Goal: Information Seeking & Learning: Learn about a topic

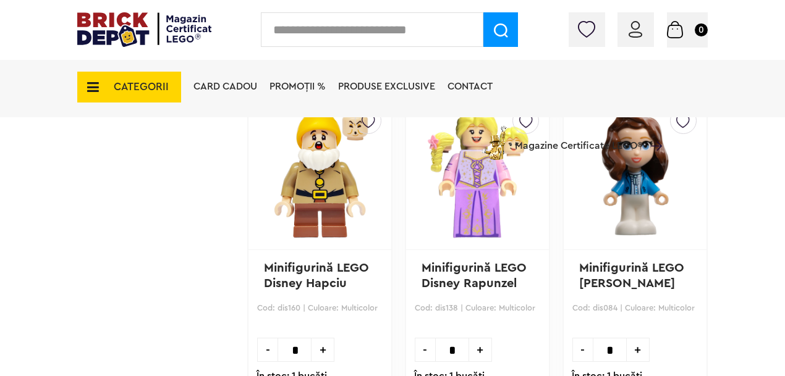
scroll to position [1767, 0]
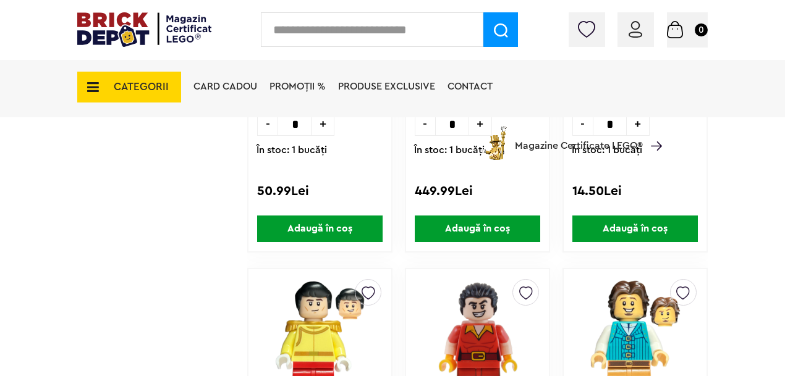
click at [145, 85] on span "CATEGORII" at bounding box center [141, 87] width 55 height 11
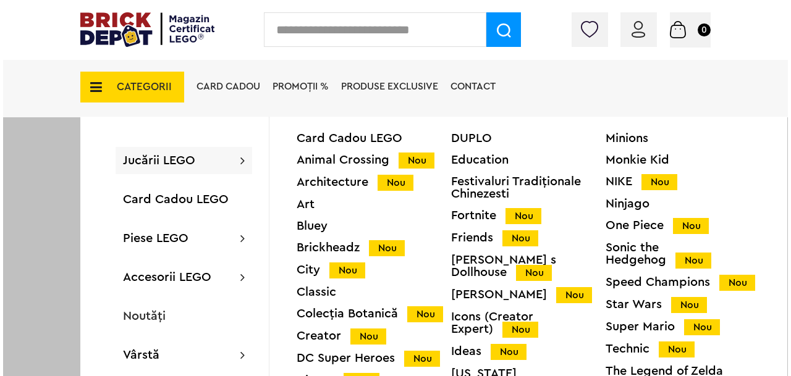
scroll to position [1768, 0]
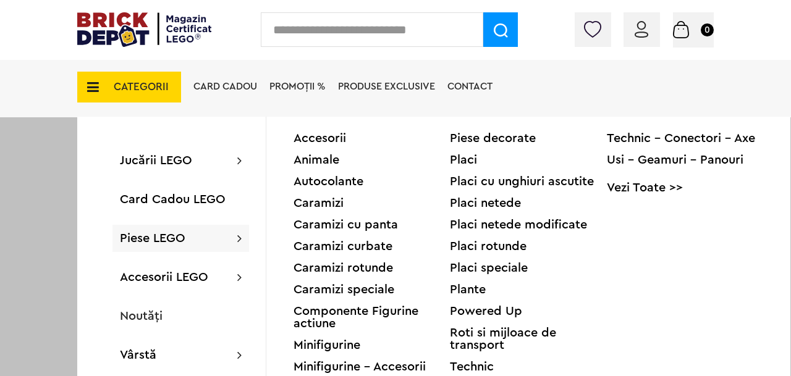
click at [318, 137] on div "Accesorii" at bounding box center [371, 138] width 156 height 12
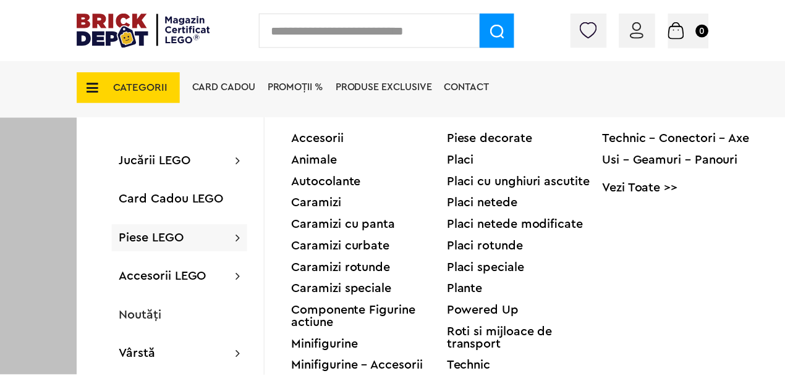
scroll to position [1767, 0]
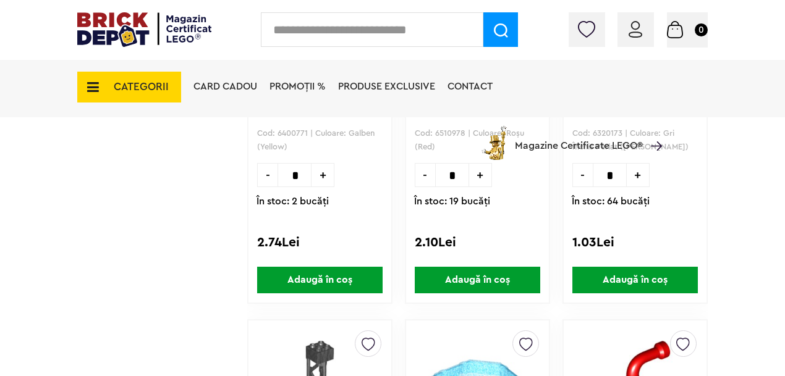
click at [133, 83] on span "CATEGORII" at bounding box center [141, 87] width 55 height 11
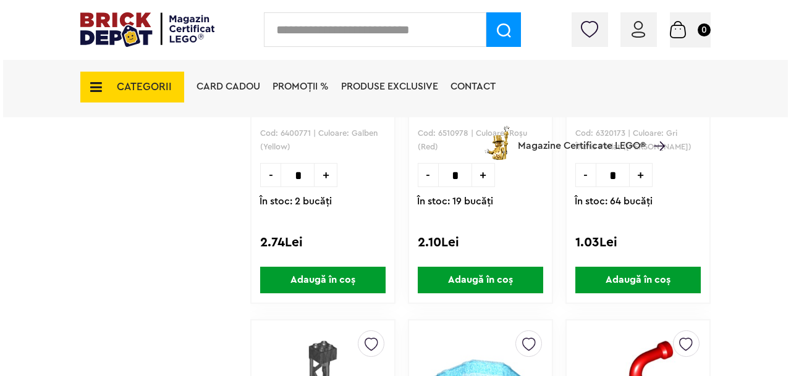
scroll to position [1319, 0]
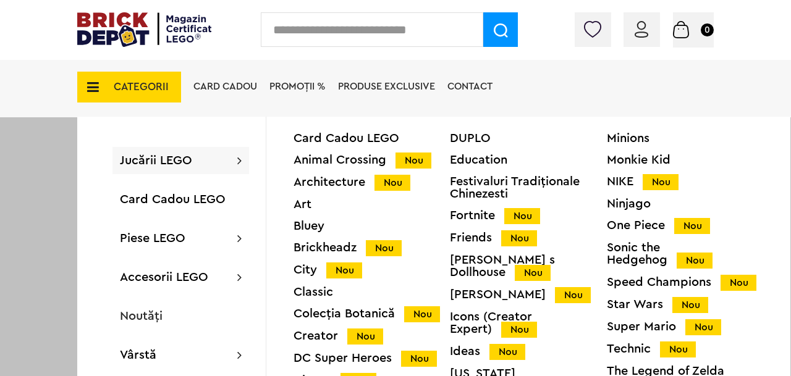
click at [625, 205] on div "Ninjago" at bounding box center [685, 204] width 156 height 12
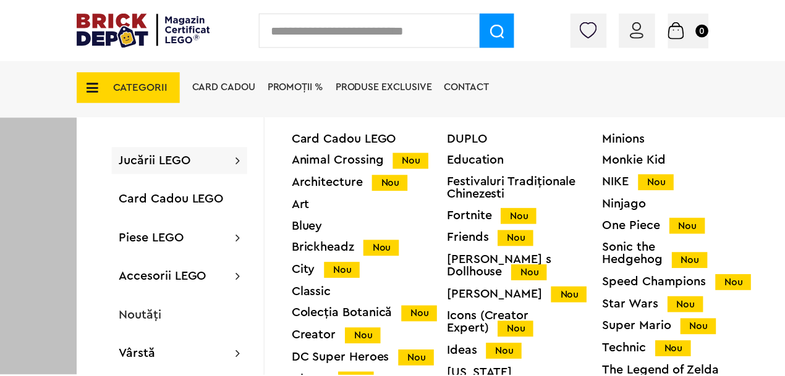
scroll to position [1318, 0]
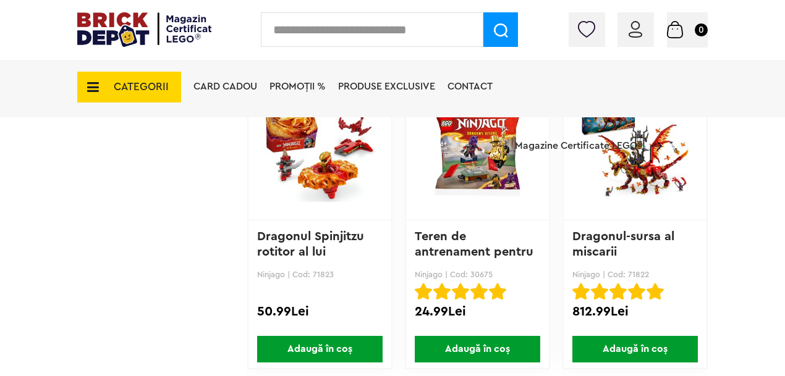
scroll to position [3092, 0]
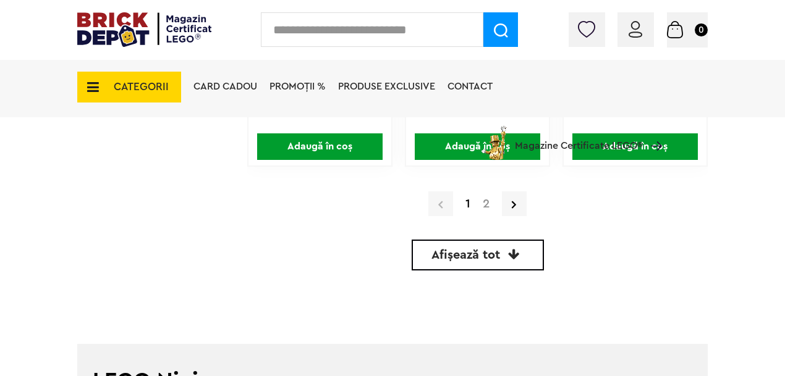
click at [501, 206] on div "1 2" at bounding box center [477, 204] width 460 height 32
click at [508, 206] on link at bounding box center [514, 203] width 25 height 25
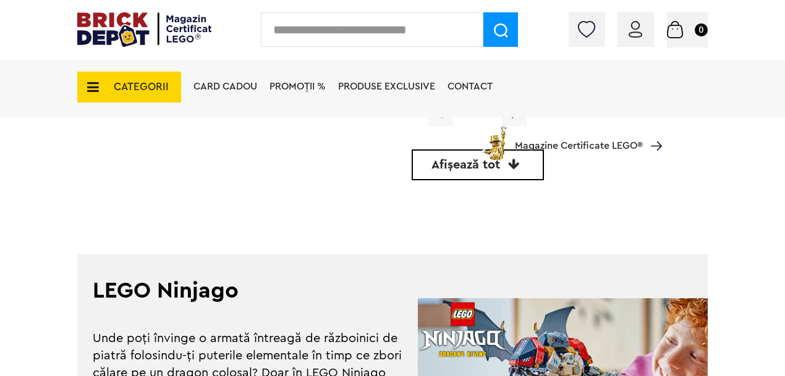
scroll to position [3391, 0]
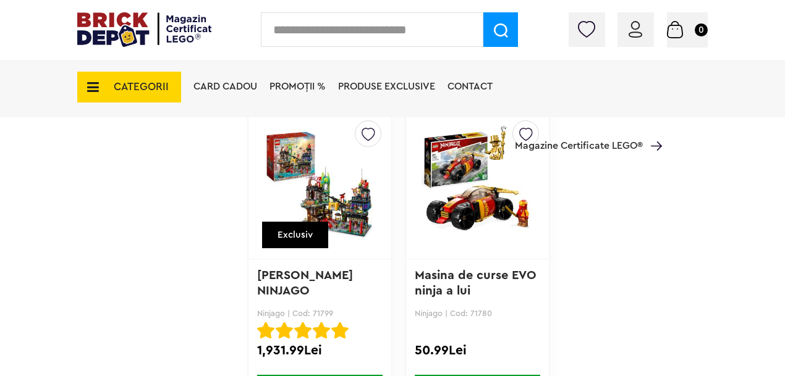
scroll to position [2542, 0]
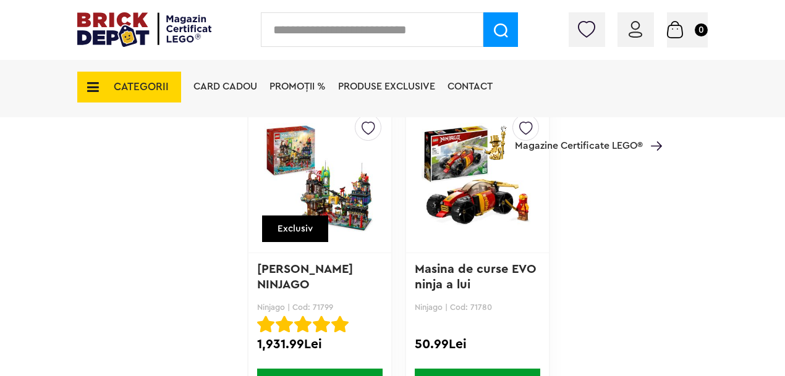
click at [309, 264] on img at bounding box center [320, 178] width 112 height 173
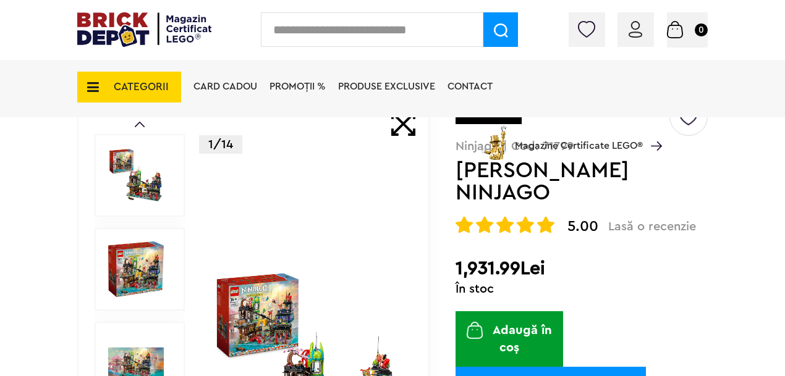
scroll to position [139, 0]
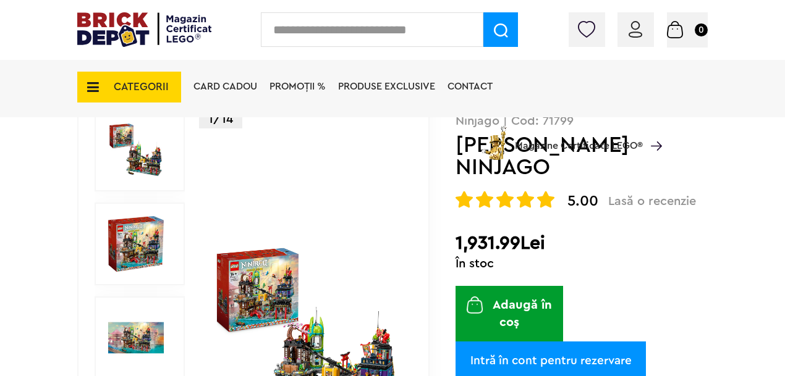
click at [311, 266] on img at bounding box center [307, 338] width 190 height 190
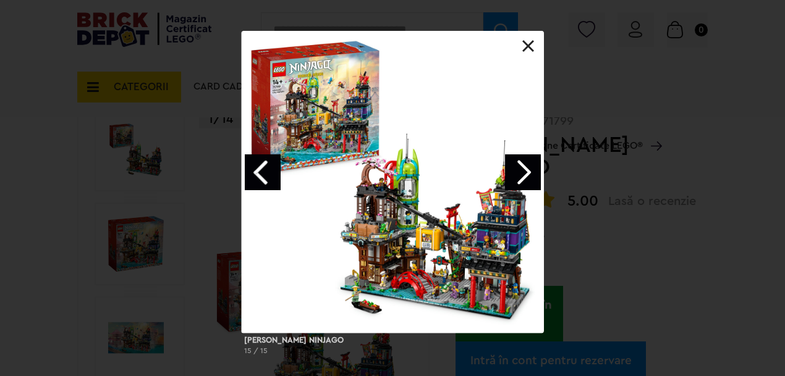
click at [525, 162] on link "Next image" at bounding box center [523, 172] width 36 height 36
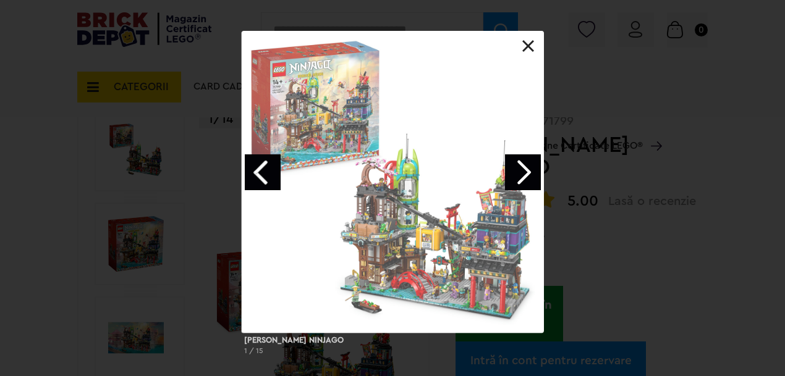
click at [525, 162] on link "Next image" at bounding box center [523, 172] width 36 height 36
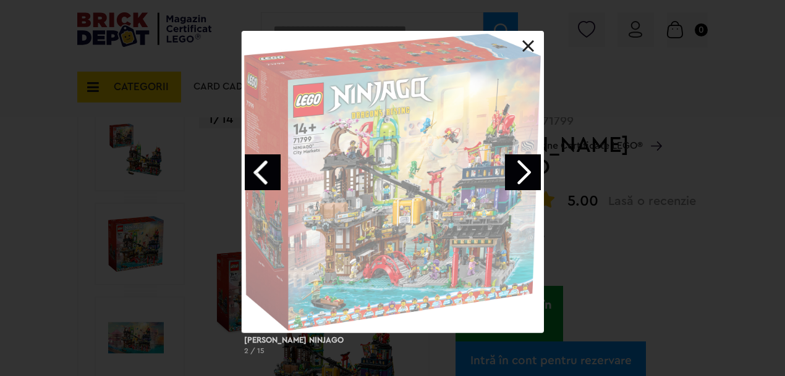
click at [525, 162] on link "Next image" at bounding box center [523, 172] width 36 height 36
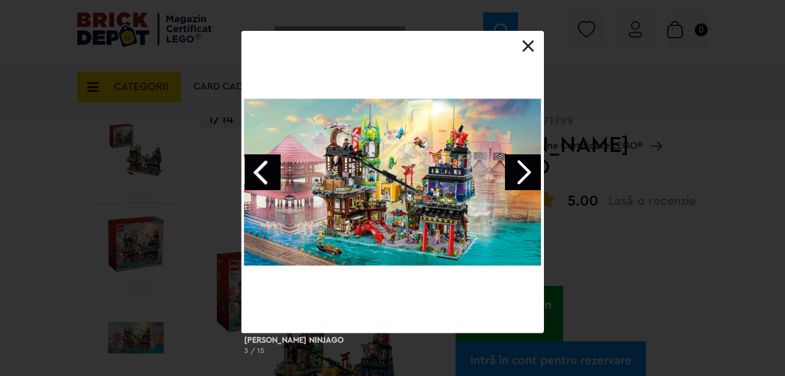
click at [264, 177] on link "Previous image" at bounding box center [263, 172] width 36 height 36
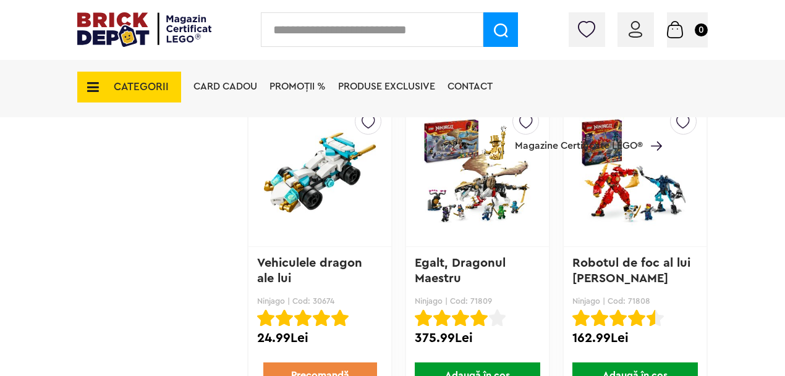
scroll to position [1581, 0]
